Goal: Information Seeking & Learning: Learn about a topic

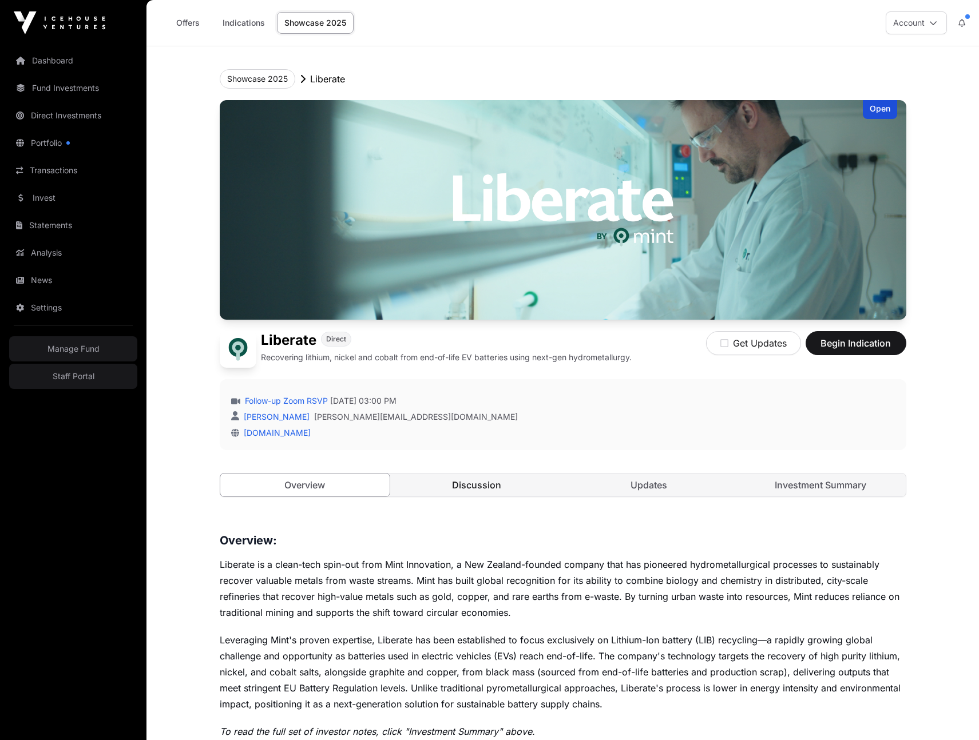
click at [509, 486] on link "Discussion" at bounding box center [477, 485] width 170 height 23
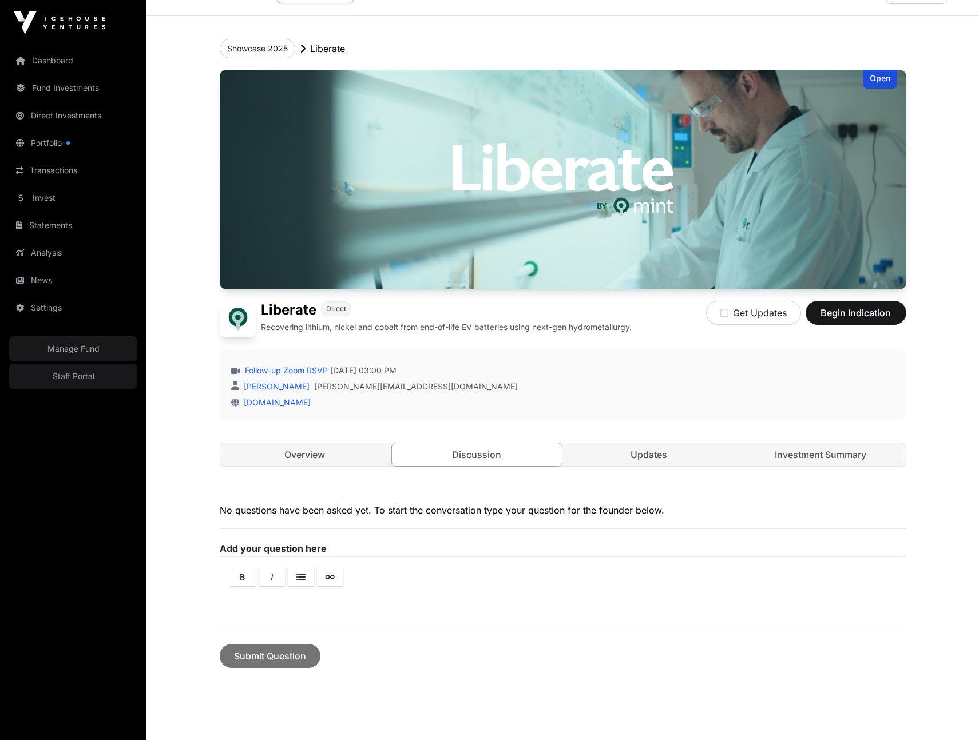
scroll to position [100, 0]
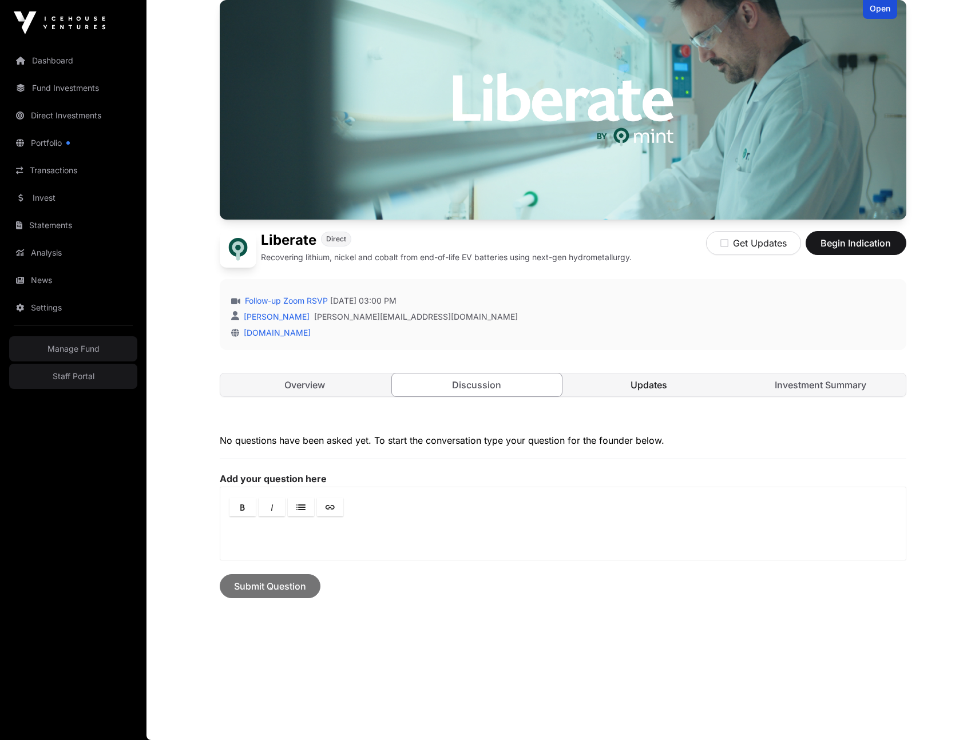
click at [669, 386] on link "Updates" at bounding box center [649, 385] width 170 height 23
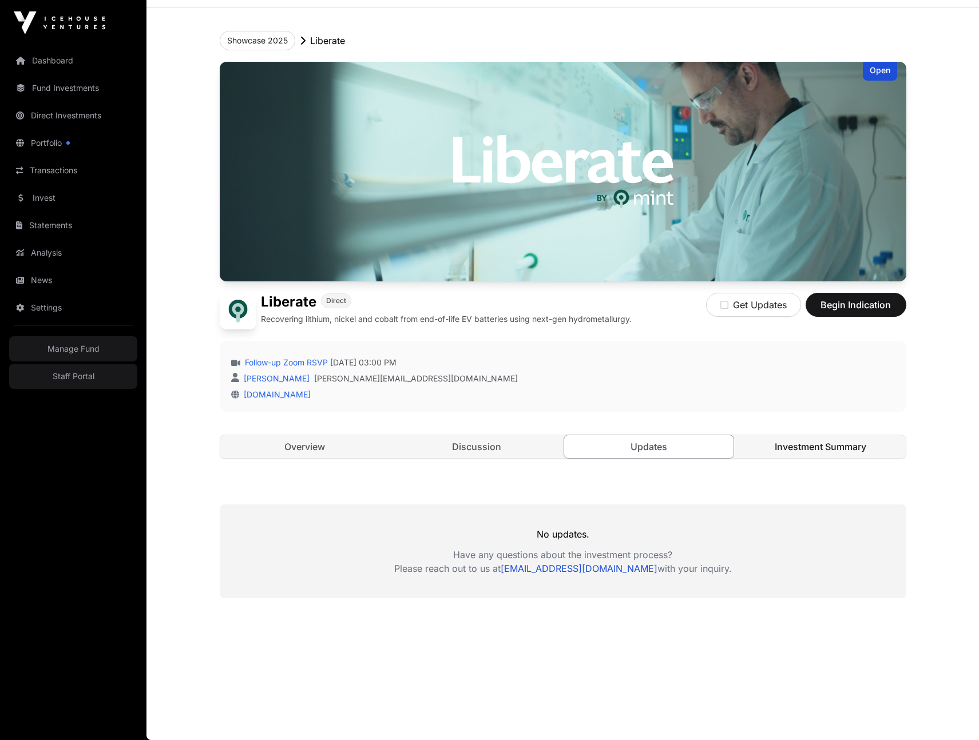
click at [822, 446] on link "Investment Summary" at bounding box center [821, 446] width 170 height 23
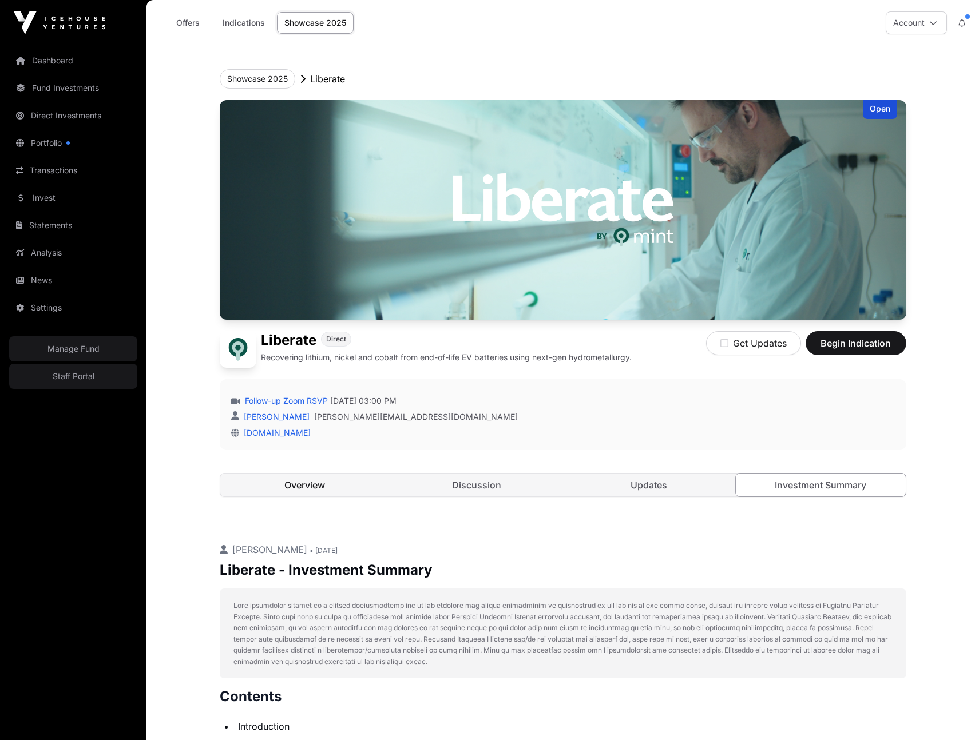
click at [323, 481] on link "Overview" at bounding box center [305, 485] width 170 height 23
